Goal: Transaction & Acquisition: Subscribe to service/newsletter

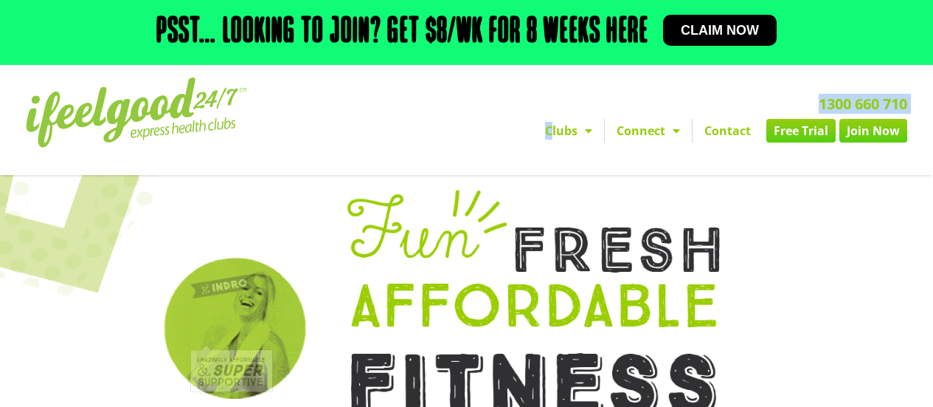
drag, startPoint x: 0, startPoint y: 0, endPoint x: 562, endPoint y: 129, distance: 576.8
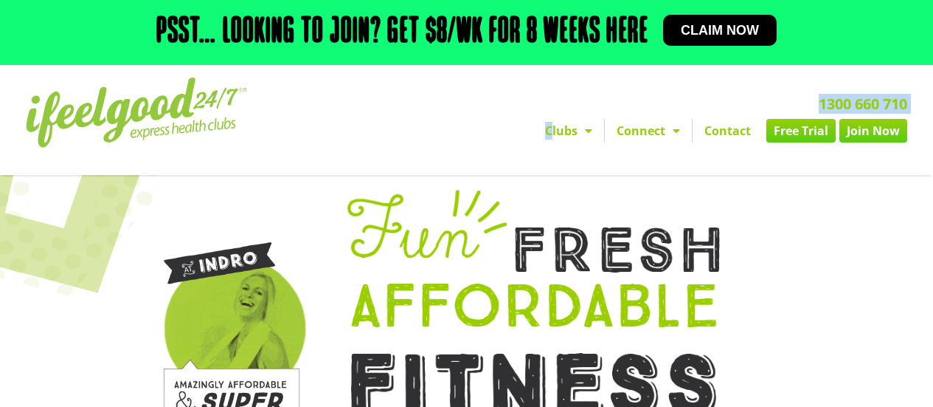
click at [562, 129] on div "1300 660 710 Clubs Alexandra Hills Calamvale Coopers Plains Middle Park Oxenfor…" at bounding box center [623, 120] width 583 height 100
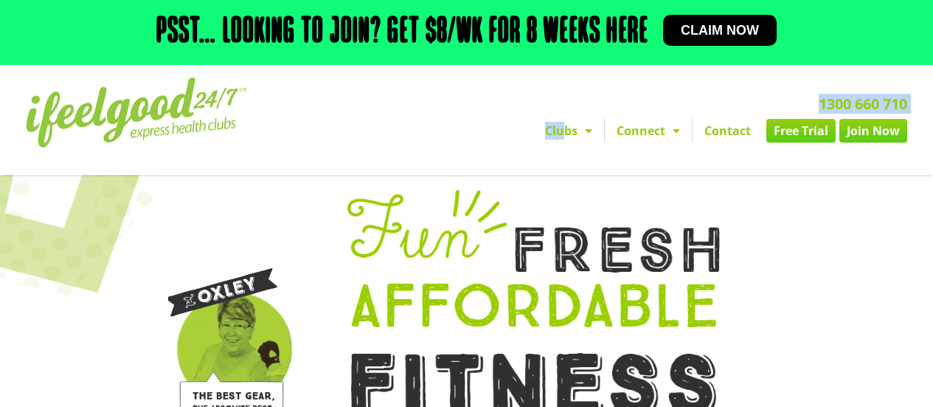
click at [589, 128] on span "Menu" at bounding box center [585, 130] width 15 height 27
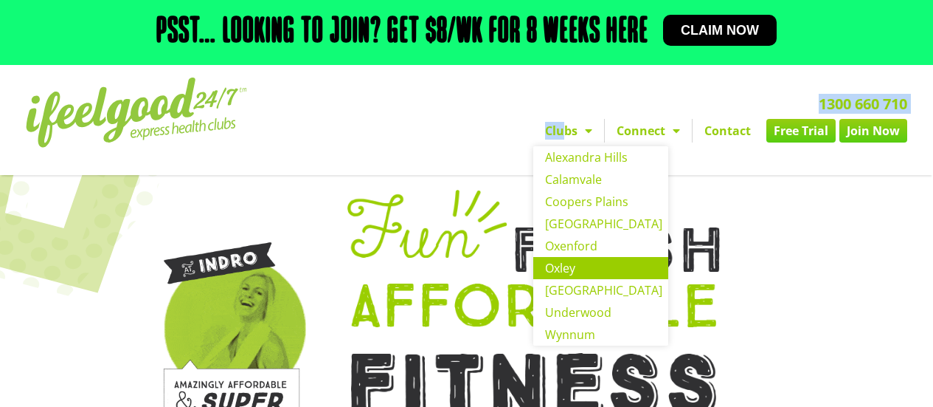
click at [569, 270] on link "Oxley" at bounding box center [600, 268] width 135 height 22
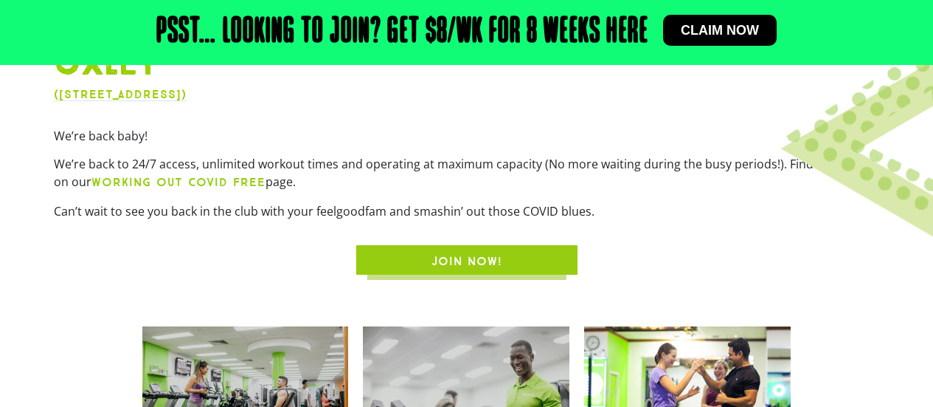
click at [495, 266] on span "JOIN NOW!" at bounding box center [467, 261] width 71 height 18
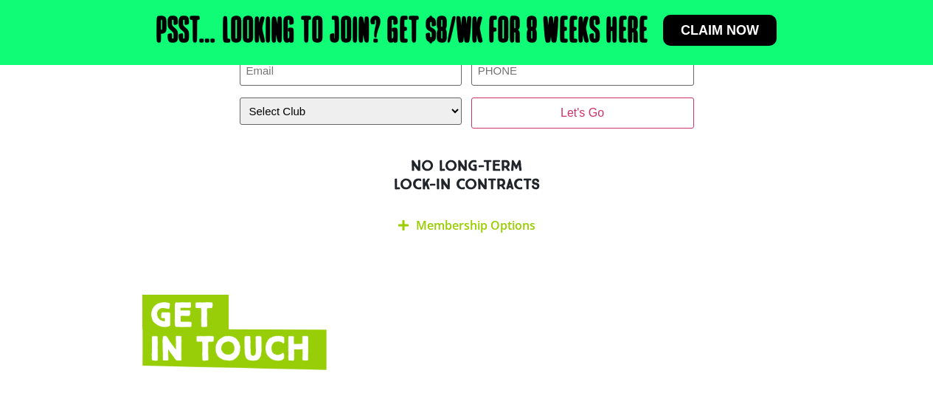
scroll to position [2514, 0]
drag, startPoint x: 0, startPoint y: 0, endPoint x: 426, endPoint y: 158, distance: 454.7
click at [426, 218] on link "Membership Options" at bounding box center [476, 226] width 120 height 16
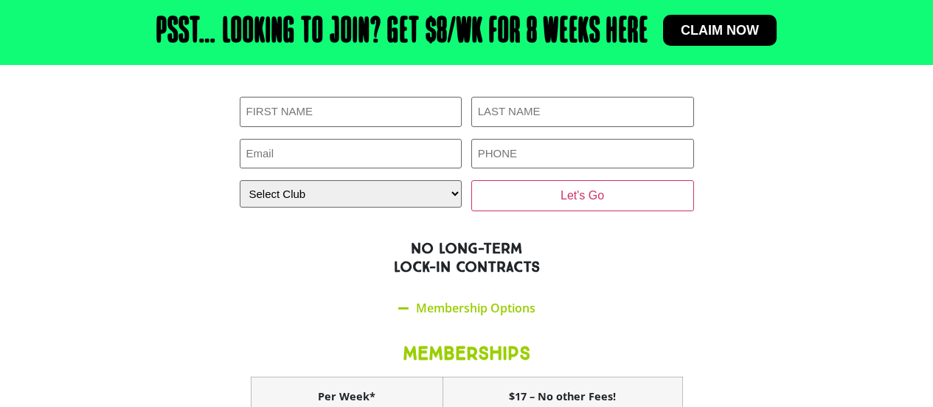
scroll to position [2431, 0]
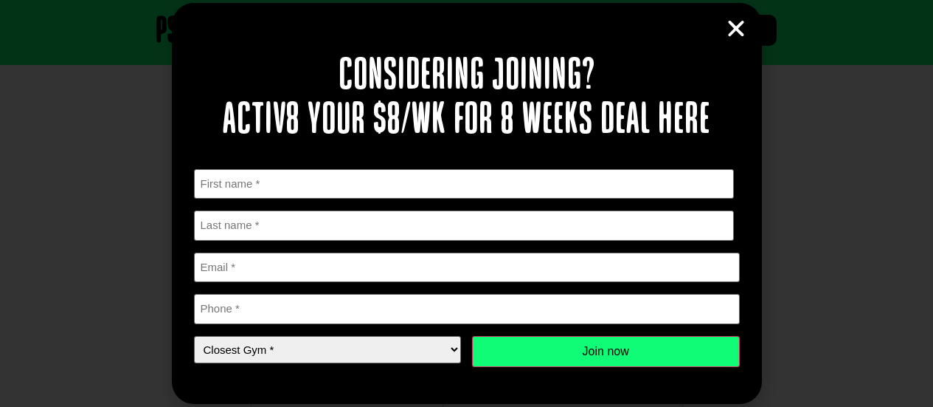
click at [741, 27] on icon "Close" at bounding box center [736, 29] width 22 height 22
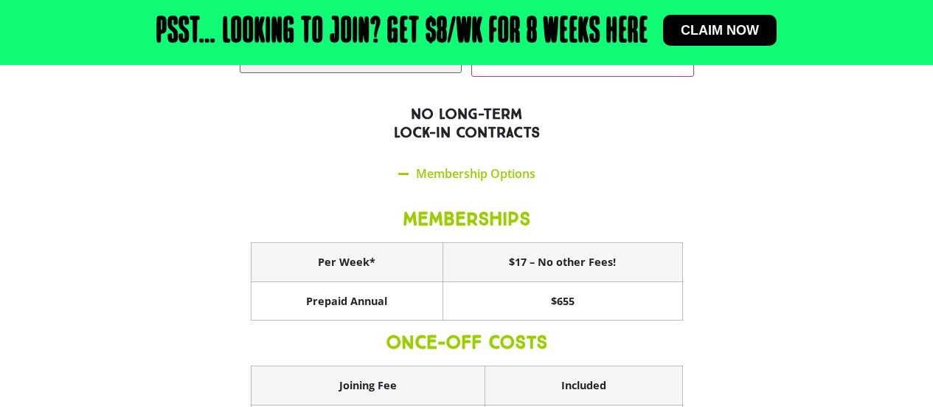
scroll to position [2567, 0]
